Goal: Task Accomplishment & Management: Complete application form

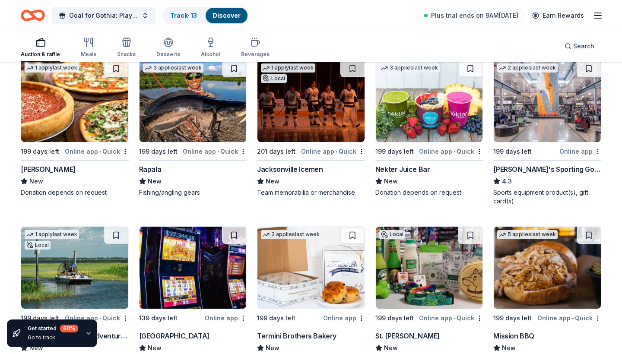
scroll to position [3243, 0]
click at [525, 168] on div "Dick's Sporting Goods" at bounding box center [548, 169] width 108 height 10
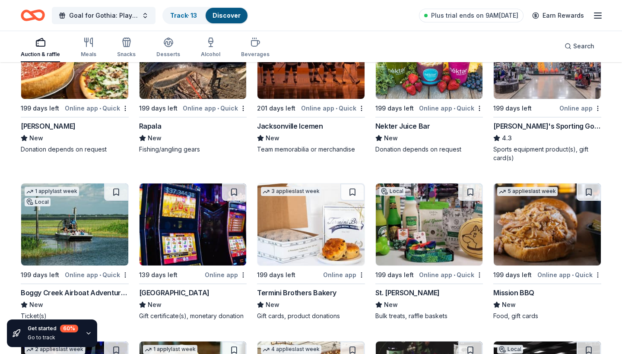
scroll to position [3332, 0]
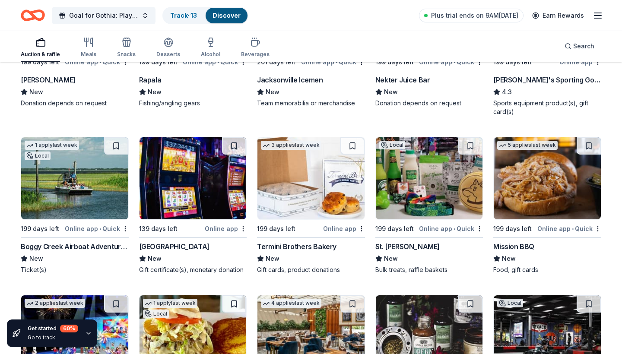
click at [89, 230] on div "Online app • Quick" at bounding box center [97, 228] width 64 height 11
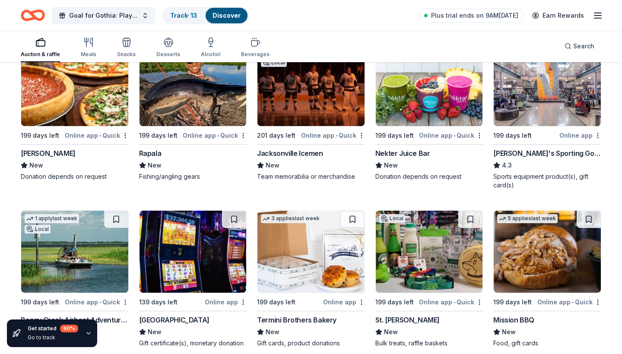
scroll to position [3259, 0]
click at [315, 135] on div "Online app • Quick" at bounding box center [333, 135] width 64 height 11
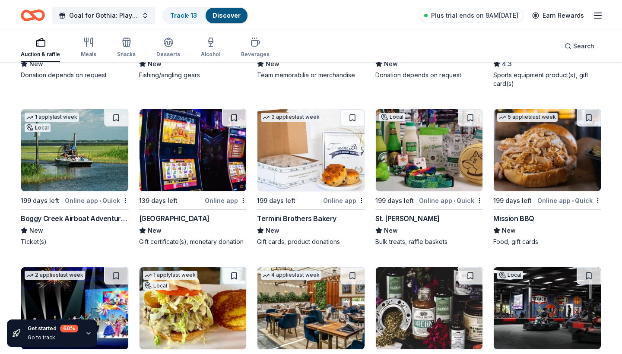
scroll to position [3378, 0]
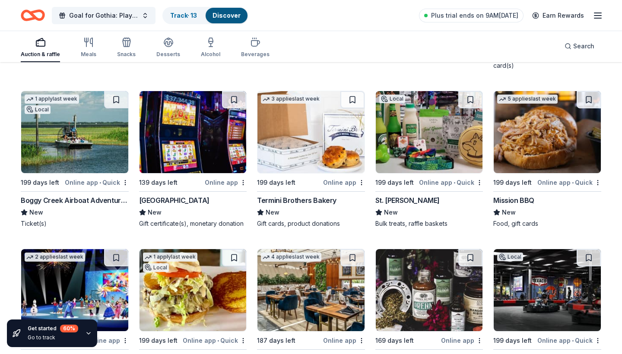
click at [223, 184] on div "Online app" at bounding box center [226, 182] width 42 height 11
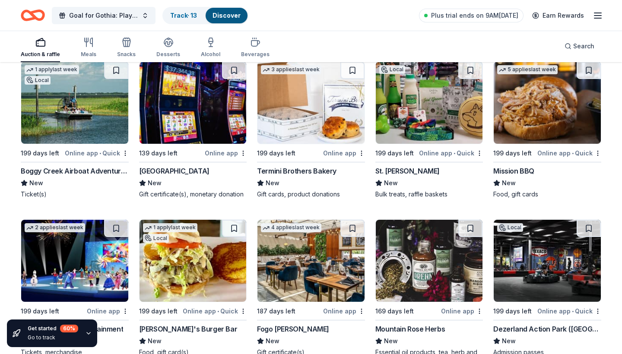
scroll to position [3415, 0]
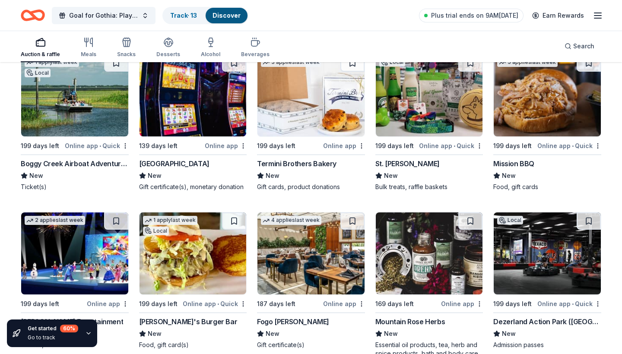
click at [438, 146] on div "Online app • Quick" at bounding box center [451, 145] width 64 height 11
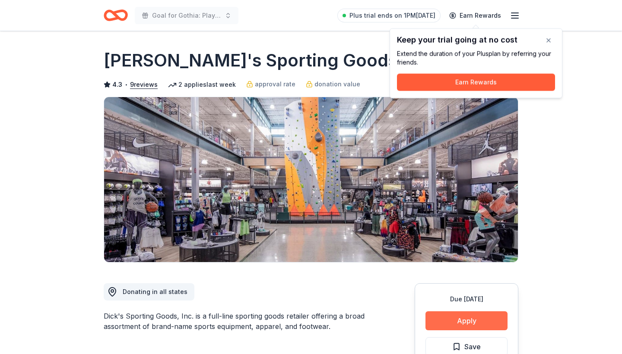
click at [477, 320] on button "Apply" at bounding box center [467, 321] width 82 height 19
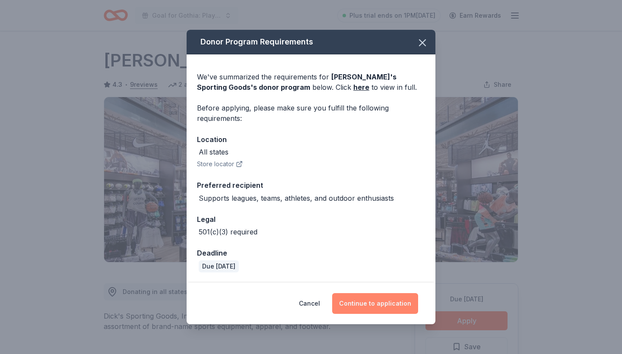
click at [369, 302] on button "Continue to application" at bounding box center [375, 303] width 86 height 21
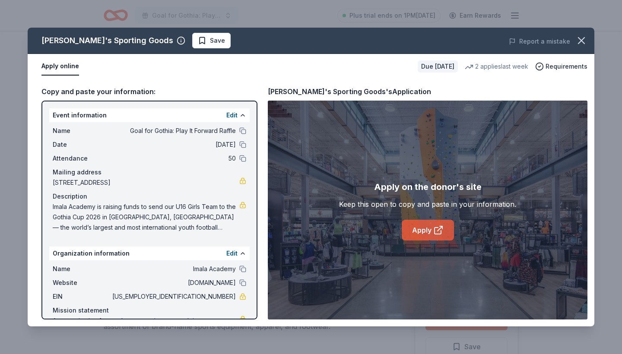
click at [427, 232] on link "Apply" at bounding box center [428, 230] width 52 height 21
click at [244, 129] on button at bounding box center [242, 130] width 7 height 7
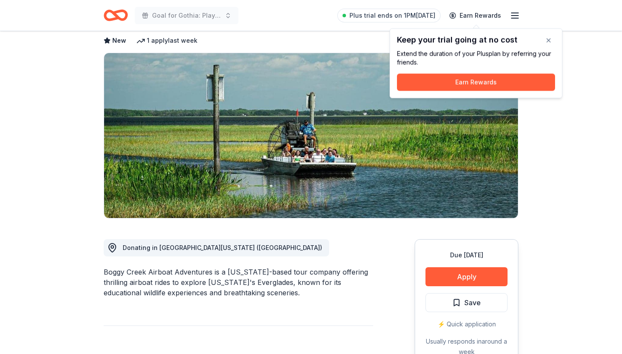
scroll to position [45, 0]
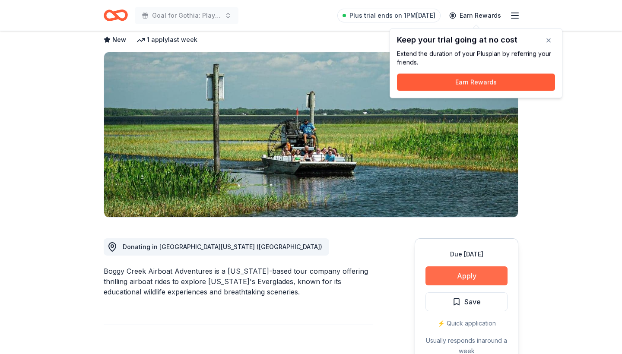
click at [468, 278] on button "Apply" at bounding box center [467, 276] width 82 height 19
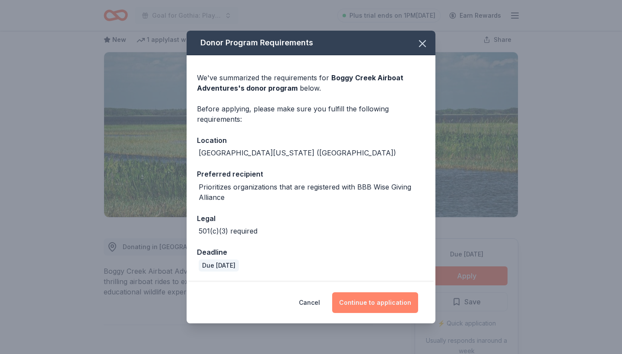
click at [378, 302] on button "Continue to application" at bounding box center [375, 303] width 86 height 21
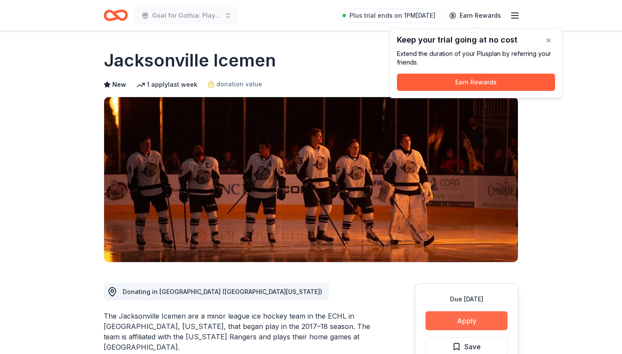
click at [468, 319] on button "Apply" at bounding box center [467, 321] width 82 height 19
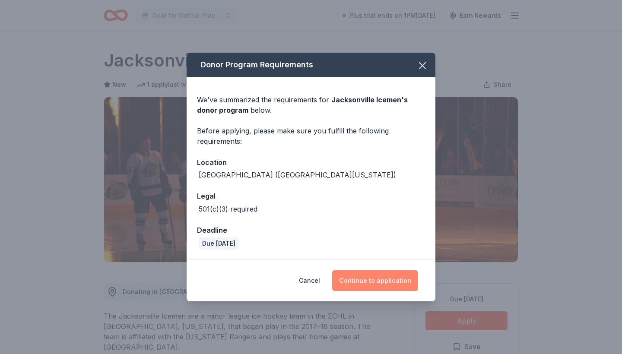
click at [386, 283] on button "Continue to application" at bounding box center [375, 281] width 86 height 21
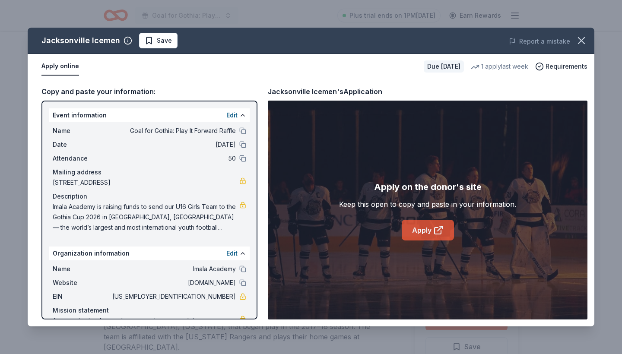
click at [430, 226] on link "Apply" at bounding box center [428, 230] width 52 height 21
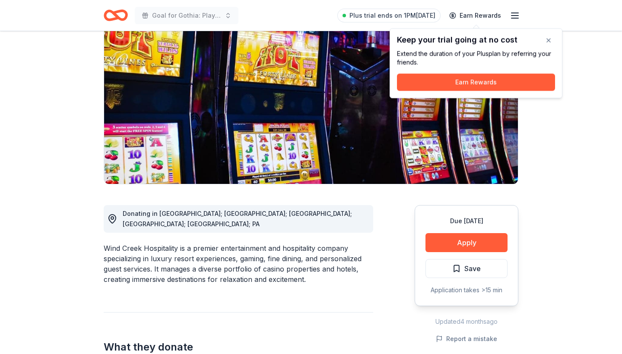
scroll to position [80, 0]
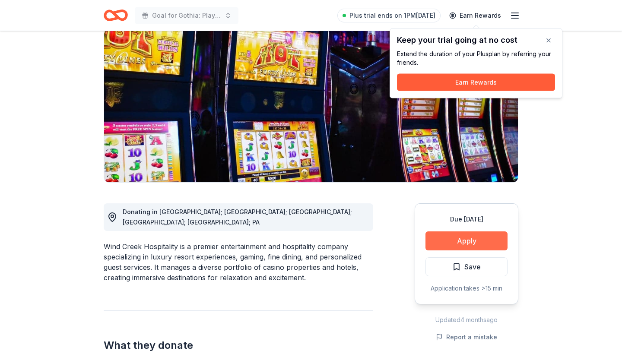
click at [478, 238] on button "Apply" at bounding box center [467, 241] width 82 height 19
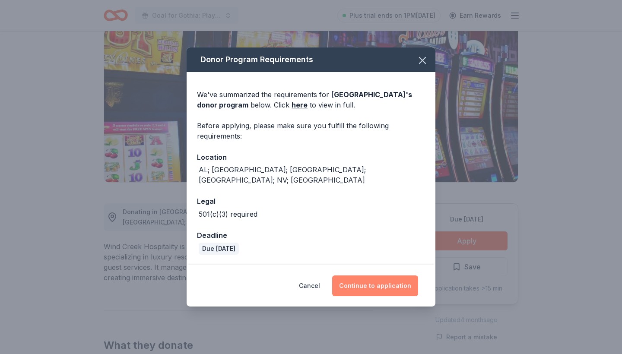
click at [385, 277] on button "Continue to application" at bounding box center [375, 286] width 86 height 21
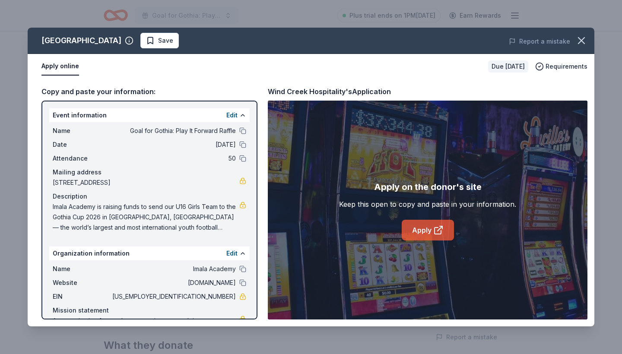
click at [417, 226] on link "Apply" at bounding box center [428, 230] width 52 height 21
